Goal: Obtain resource: Download file/media

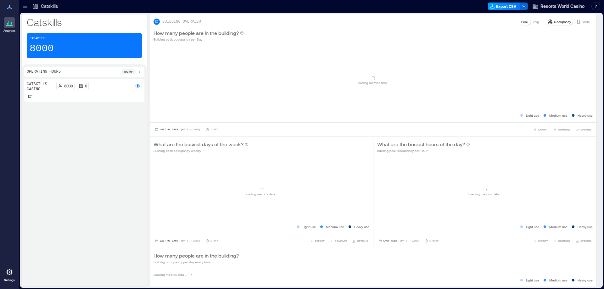
click at [495, 6] on icon "button" at bounding box center [492, 6] width 5 height 5
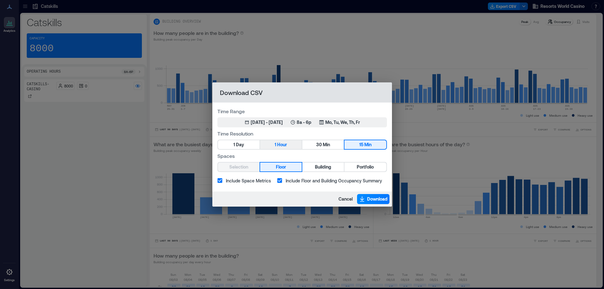
click at [287, 144] on span "Hour" at bounding box center [282, 145] width 10 height 8
click at [348, 165] on button "Portfolio" at bounding box center [366, 167] width 42 height 9
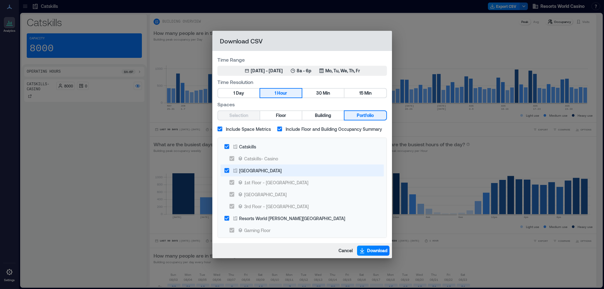
click at [273, 173] on div "[GEOGRAPHIC_DATA]" at bounding box center [260, 170] width 42 height 7
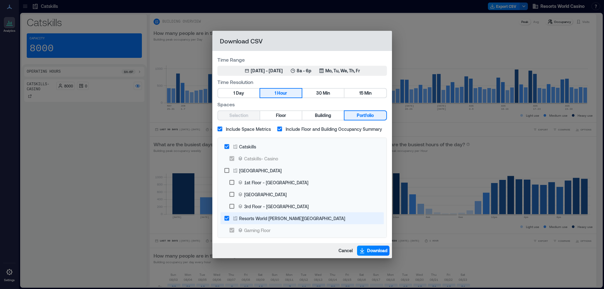
click at [274, 217] on div "Resorts World [PERSON_NAME][GEOGRAPHIC_DATA]" at bounding box center [292, 218] width 106 height 7
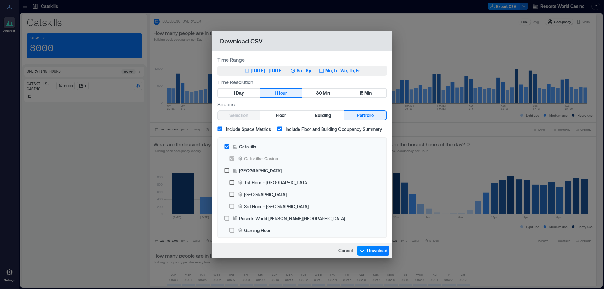
click at [296, 71] on div "May 29, 2025 - [DATE] 8a - 6p Mo, Tu, We, Th, Fr" at bounding box center [303, 71] width 116 height 6
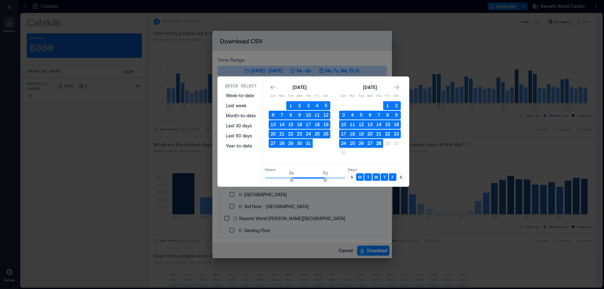
click at [378, 144] on button "28" at bounding box center [379, 143] width 9 height 9
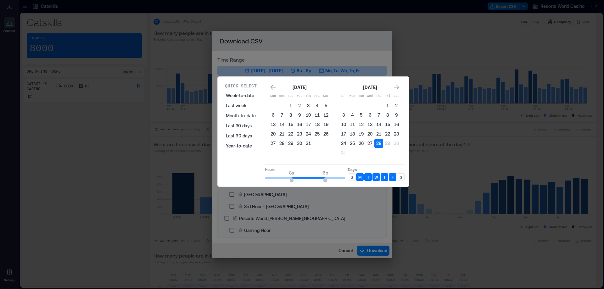
click at [349, 176] on div "S" at bounding box center [352, 177] width 8 height 8
click at [401, 177] on p "S" at bounding box center [401, 177] width 2 height 5
type input "*"
drag, startPoint x: 274, startPoint y: 181, endPoint x: 266, endPoint y: 182, distance: 7.3
click at [266, 182] on div "Hours 12a 6p" at bounding box center [305, 175] width 81 height 16
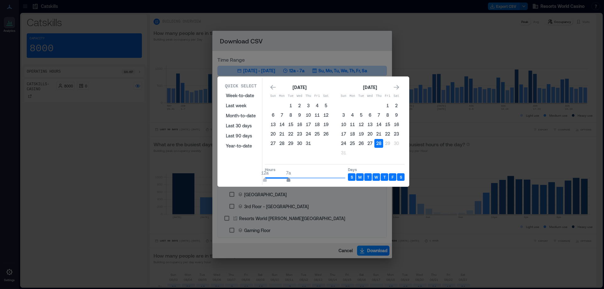
type input "*"
drag, startPoint x: 313, startPoint y: 180, endPoint x: 286, endPoint y: 180, distance: 26.5
click at [286, 181] on span "12a 6a" at bounding box center [305, 177] width 81 height 9
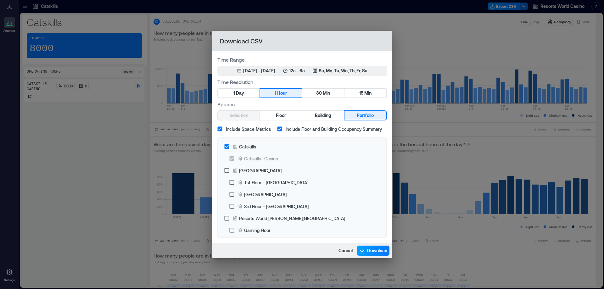
click at [380, 252] on span "Download" at bounding box center [377, 251] width 20 height 6
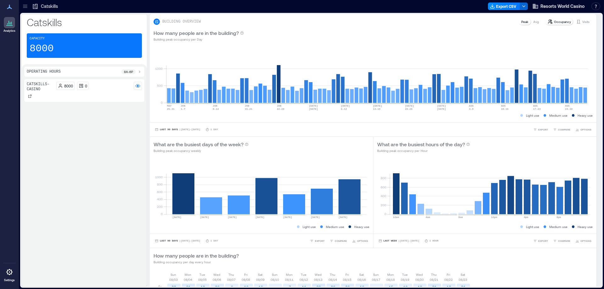
click at [404, 13] on div "Catskills Capacity 8000 Operating Hours 8a - 6p Catskills- Casino 8000 0 BUILDI…" at bounding box center [311, 150] width 583 height 275
click at [491, 6] on icon "button" at bounding box center [492, 6] width 5 height 5
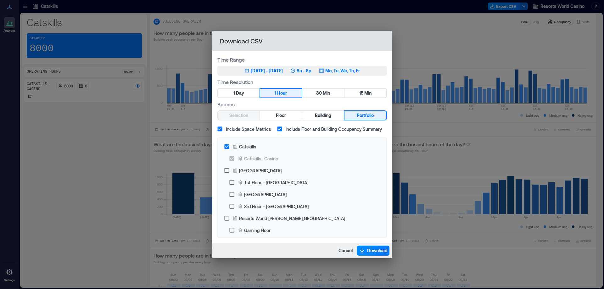
click at [295, 70] on icon "button" at bounding box center [293, 71] width 4 height 4
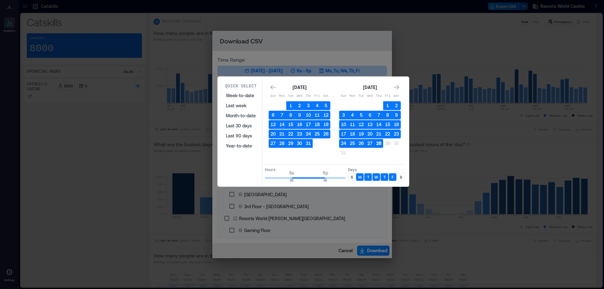
click at [380, 143] on button "28" at bounding box center [379, 143] width 9 height 9
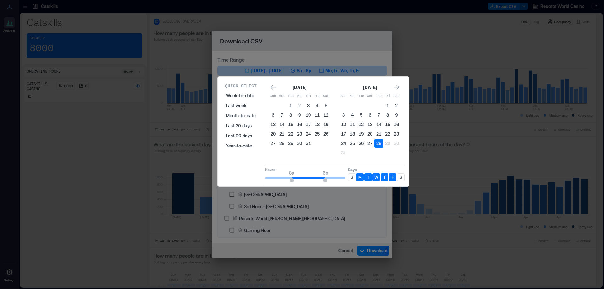
click at [351, 176] on p "S" at bounding box center [352, 177] width 2 height 5
click at [401, 176] on p "S" at bounding box center [401, 177] width 2 height 5
type input "*"
drag, startPoint x: 293, startPoint y: 180, endPoint x: 287, endPoint y: 182, distance: 7.0
click at [287, 182] on span "6a 6p" at bounding box center [305, 177] width 81 height 9
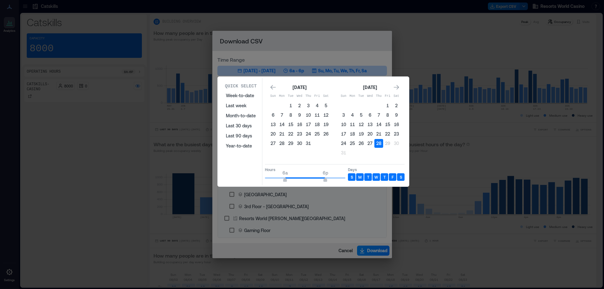
drag, startPoint x: 324, startPoint y: 183, endPoint x: 328, endPoint y: 182, distance: 4.0
click at [328, 182] on div "Quick Select Week-to-date Last week Month-to-date Last 30 days Last 90 days Yea…" at bounding box center [314, 131] width 188 height 107
type input "**"
drag, startPoint x: 327, startPoint y: 181, endPoint x: 383, endPoint y: 182, distance: 56.0
click at [383, 182] on div "Hours 6a 12a Days S M T W T F S" at bounding box center [335, 173] width 140 height 19
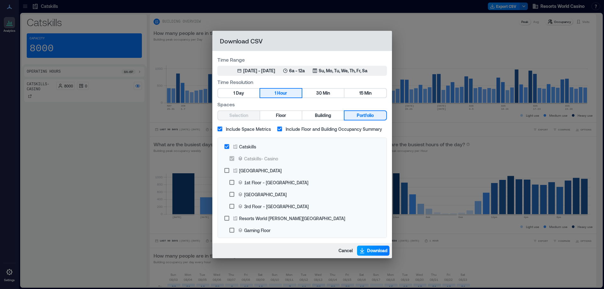
click at [368, 251] on span "Download" at bounding box center [377, 251] width 20 height 6
